Goal: Transaction & Acquisition: Purchase product/service

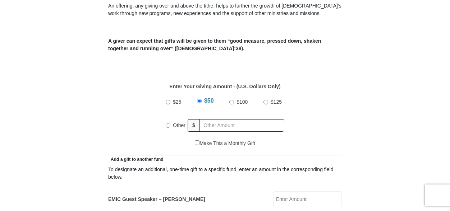
scroll to position [277, 0]
click at [169, 100] on input "$25" at bounding box center [168, 102] width 5 height 5
radio input "true"
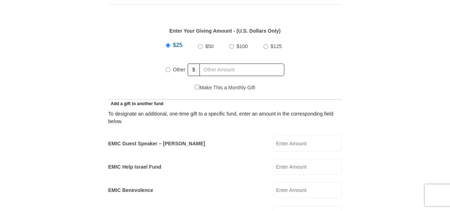
scroll to position [333, 0]
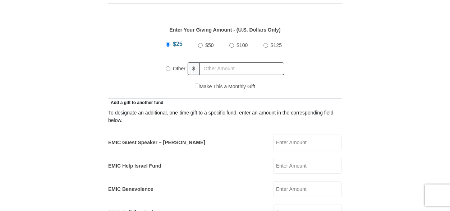
click at [306, 135] on input "EMIC Guest Speaker – Mike Evans" at bounding box center [307, 143] width 69 height 16
click at [168, 66] on input "Other" at bounding box center [168, 68] width 5 height 5
radio input "true"
click at [296, 135] on input "EMIC Guest Speaker – Mike Evans" at bounding box center [307, 143] width 69 height 16
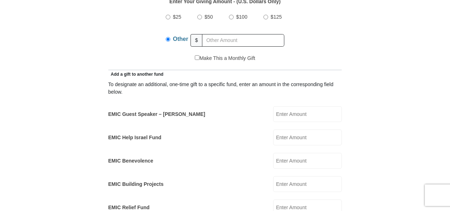
scroll to position [364, 0]
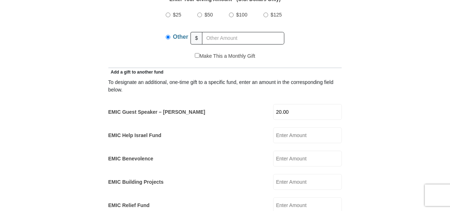
type input "20.00"
click at [222, 34] on input "text" at bounding box center [243, 38] width 82 height 13
click at [407, 121] on form "Eagle Mountain International Church Online Giving Because of gifts like yours, …" at bounding box center [225, 208] width 410 height 1086
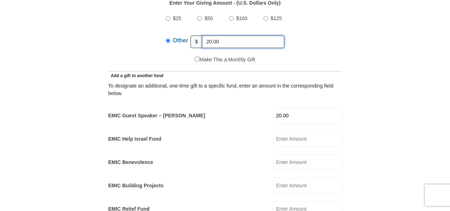
drag, startPoint x: 223, startPoint y: 33, endPoint x: 206, endPoint y: 33, distance: 17.2
click at [206, 36] on input "20.00" at bounding box center [243, 42] width 82 height 13
type input "15.00"
click at [299, 108] on input "20.00" at bounding box center [307, 116] width 69 height 16
drag, startPoint x: 296, startPoint y: 108, endPoint x: 269, endPoint y: 106, distance: 27.4
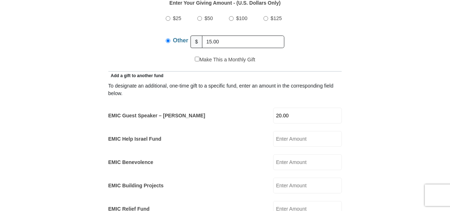
click at [269, 108] on div "EMIC Guest Speaker – Mike Evans 20.00 EMIC Guest Speaker – Mike Evans Amount mu…" at bounding box center [224, 116] width 233 height 16
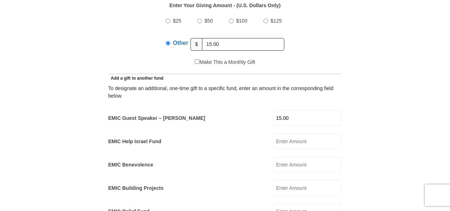
type input "15.00"
click at [396, 117] on form "Eagle Mountain International Church Online Giving Because of gifts like yours, …" at bounding box center [225, 214] width 410 height 1086
click at [212, 38] on input "15.00" at bounding box center [243, 44] width 82 height 13
type input "10.00"
click at [288, 110] on input "15.00" at bounding box center [307, 118] width 69 height 16
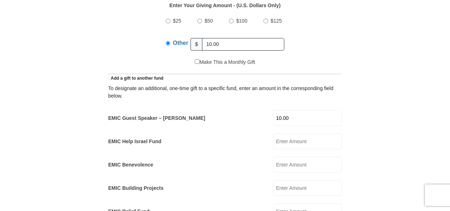
type input "10.00"
click at [393, 133] on form "Eagle Mountain International Church Online Giving Because of gifts like yours, …" at bounding box center [225, 214] width 410 height 1086
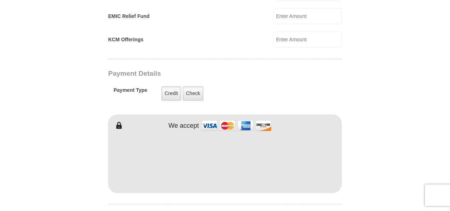
scroll to position [560, 0]
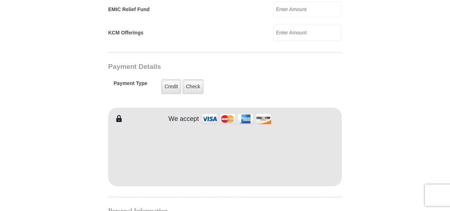
click at [385, 126] on form "Eagle Mountain International Church Online Giving Because of gifts like yours, …" at bounding box center [225, 12] width 410 height 1086
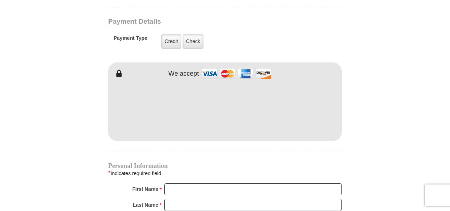
scroll to position [598, 0]
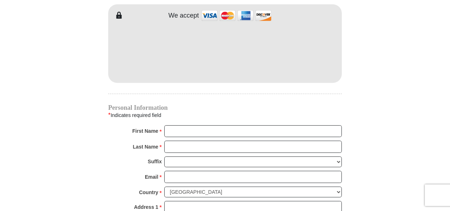
scroll to position [663, 0]
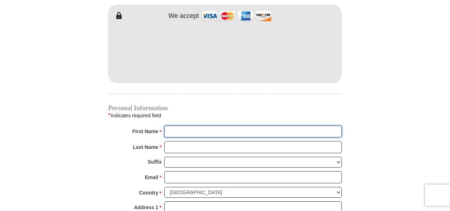
click at [175, 126] on input "First Name *" at bounding box center [252, 132] width 177 height 12
type input "Sha"
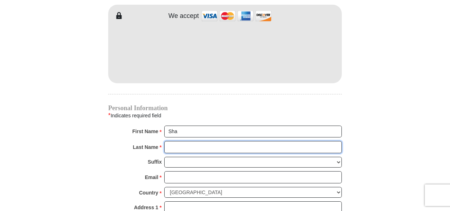
type input "Bass"
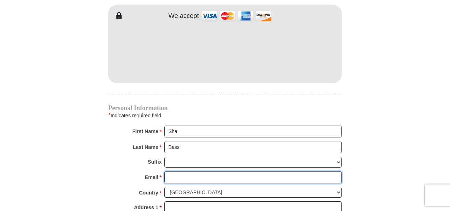
click at [185, 171] on input "Email *" at bounding box center [252, 177] width 177 height 12
type input "shamcgd@aol.com"
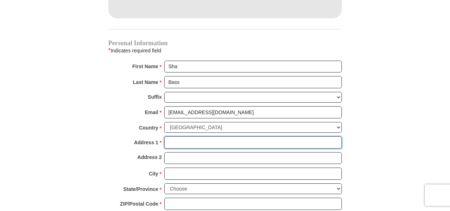
click at [185, 137] on input "Address 1 *" at bounding box center [252, 143] width 177 height 12
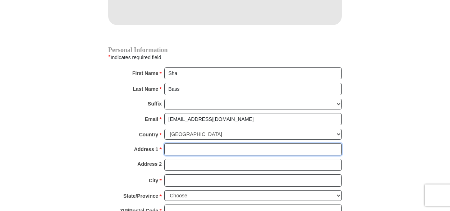
scroll to position [720, 0]
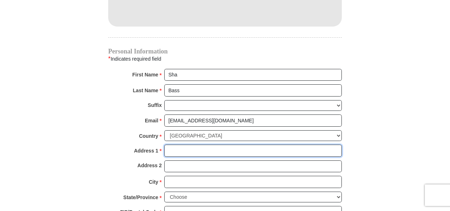
click at [185, 135] on div "Personal Information * Indicates required field First Name * Sha Please enter F…" at bounding box center [224, 144] width 233 height 193
click at [171, 145] on input "Address 1 *" at bounding box center [252, 151] width 177 height 12
type input "96 Laurel Street"
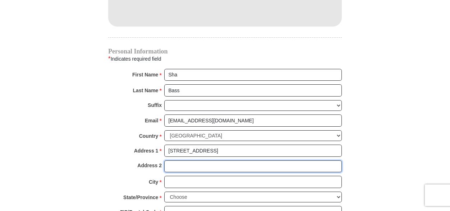
type input "No. 2"
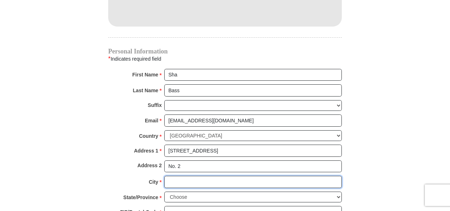
type input "San Carlos"
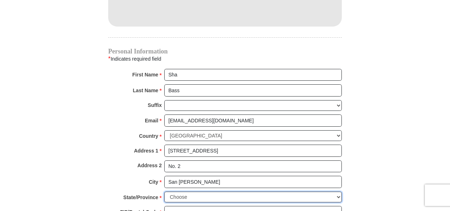
select select "CA"
type input "94070"
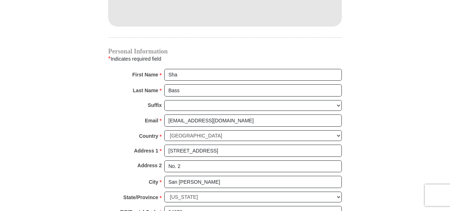
type input "6504004079"
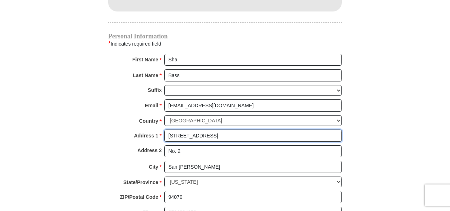
scroll to position [734, 0]
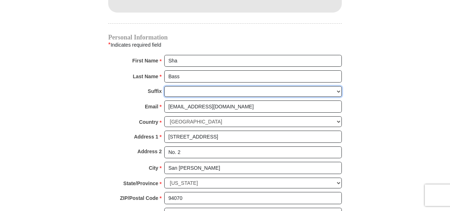
click at [200, 86] on select "Jr Sr I II III IV V VI" at bounding box center [252, 91] width 177 height 11
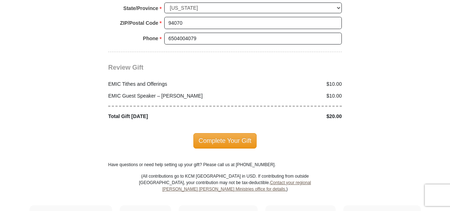
scroll to position [910, 0]
click at [225, 134] on span "Complete Your Gift" at bounding box center [225, 140] width 64 height 15
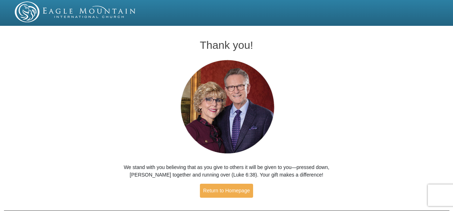
scroll to position [1, 0]
